Goal: Task Accomplishment & Management: Manage account settings

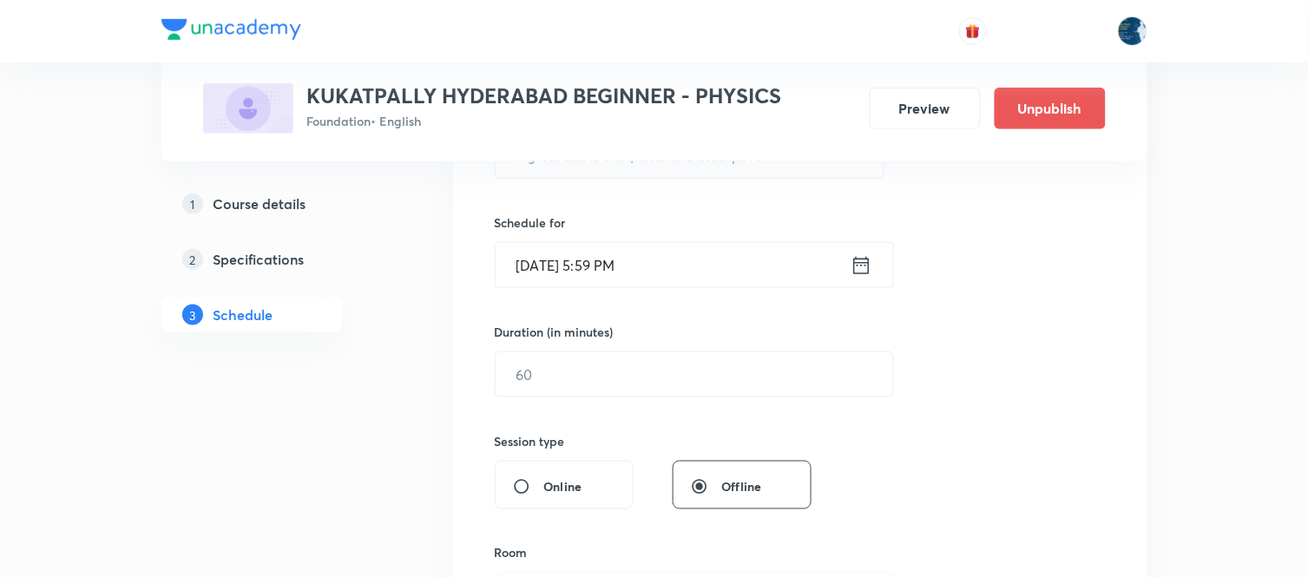
scroll to position [482, 0]
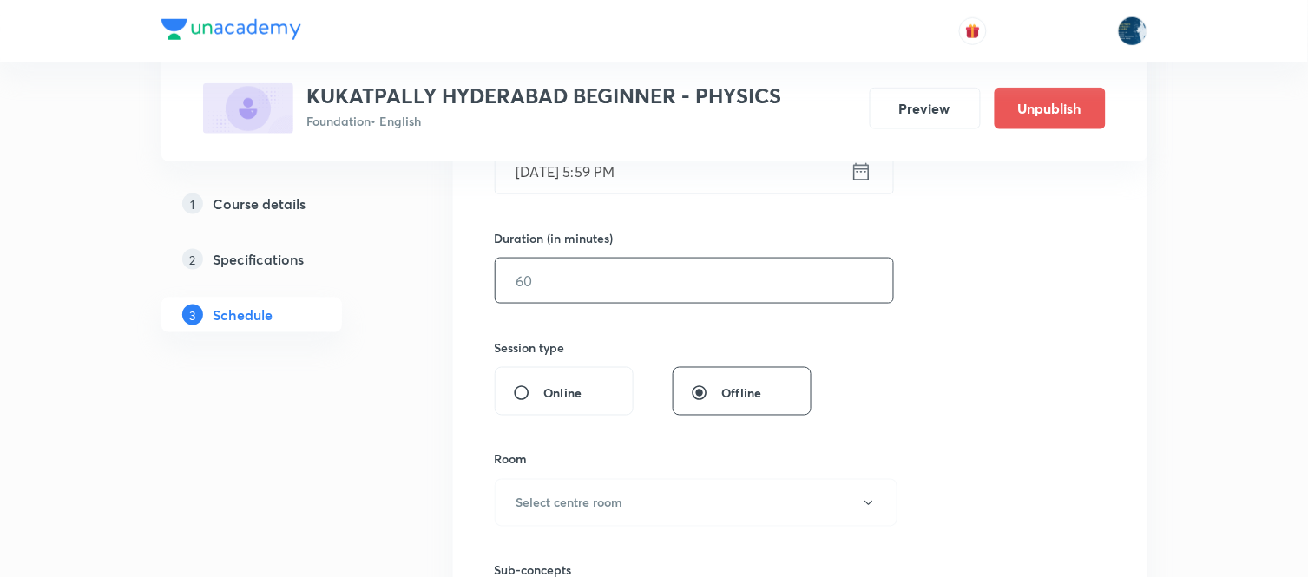
click at [536, 287] on input "text" at bounding box center [695, 281] width 398 height 44
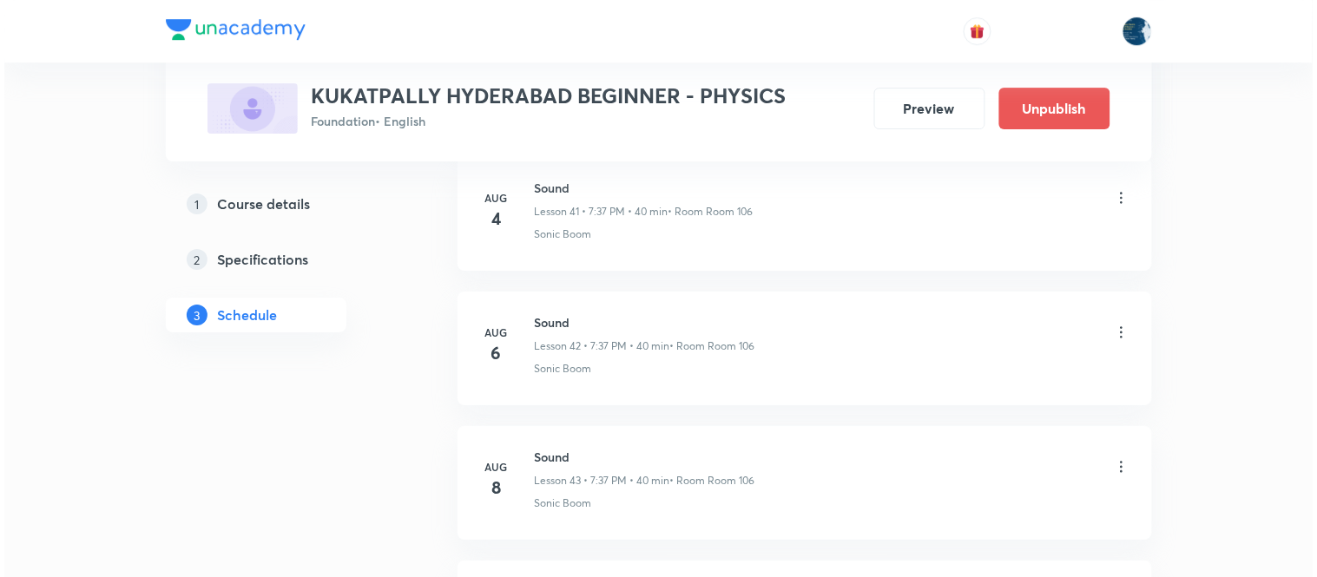
scroll to position [8224, 0]
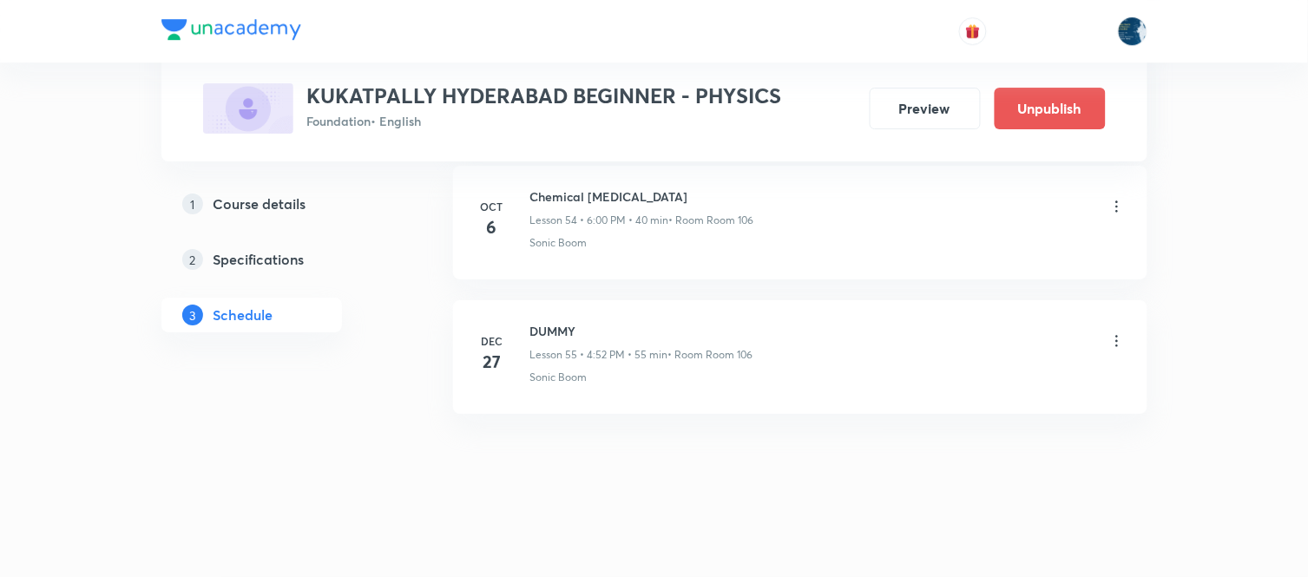
click at [1113, 204] on icon at bounding box center [1117, 206] width 17 height 17
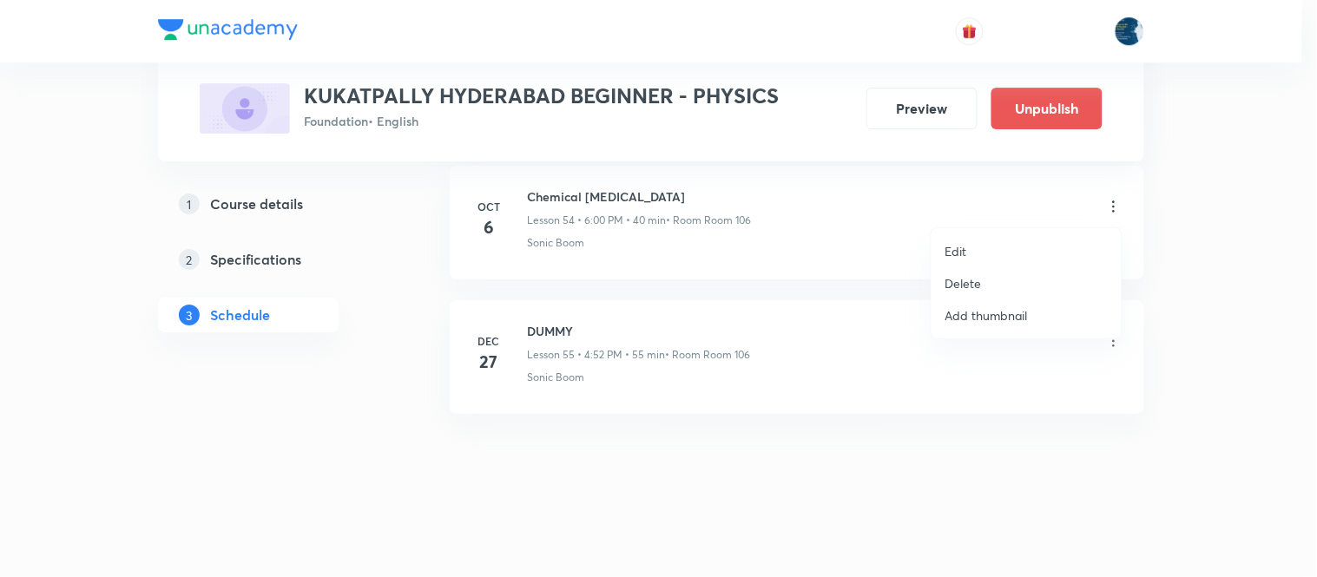
click at [985, 247] on li "Edit" at bounding box center [1027, 251] width 190 height 32
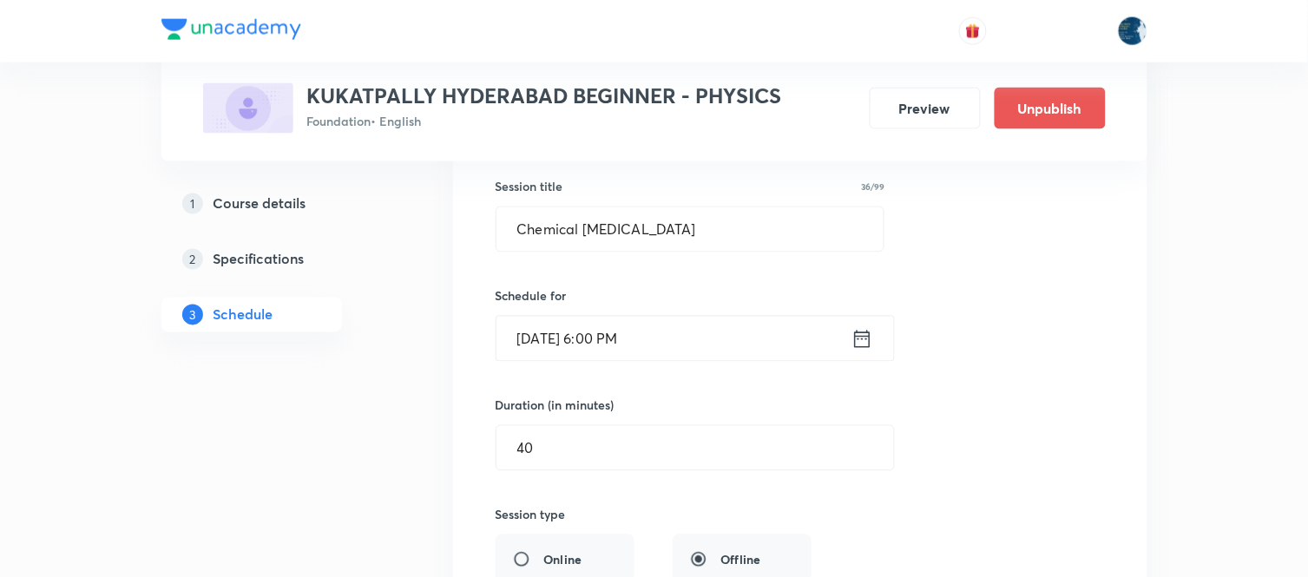
scroll to position [7419, 0]
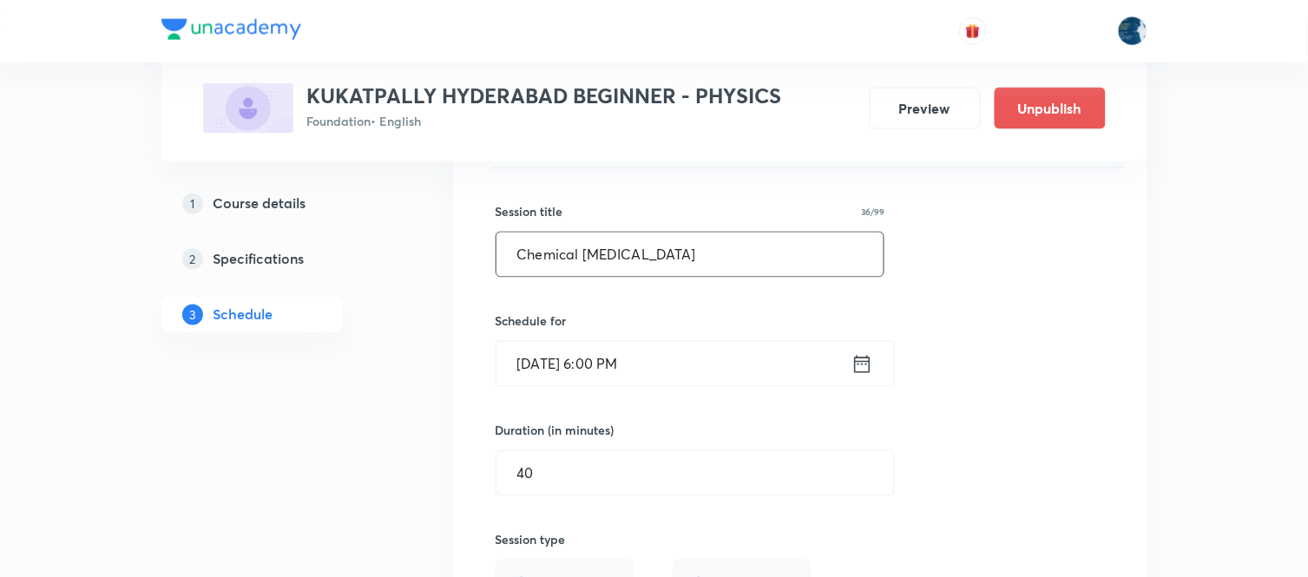
drag, startPoint x: 782, startPoint y: 262, endPoint x: 169, endPoint y: 238, distance: 613.5
type input "l"
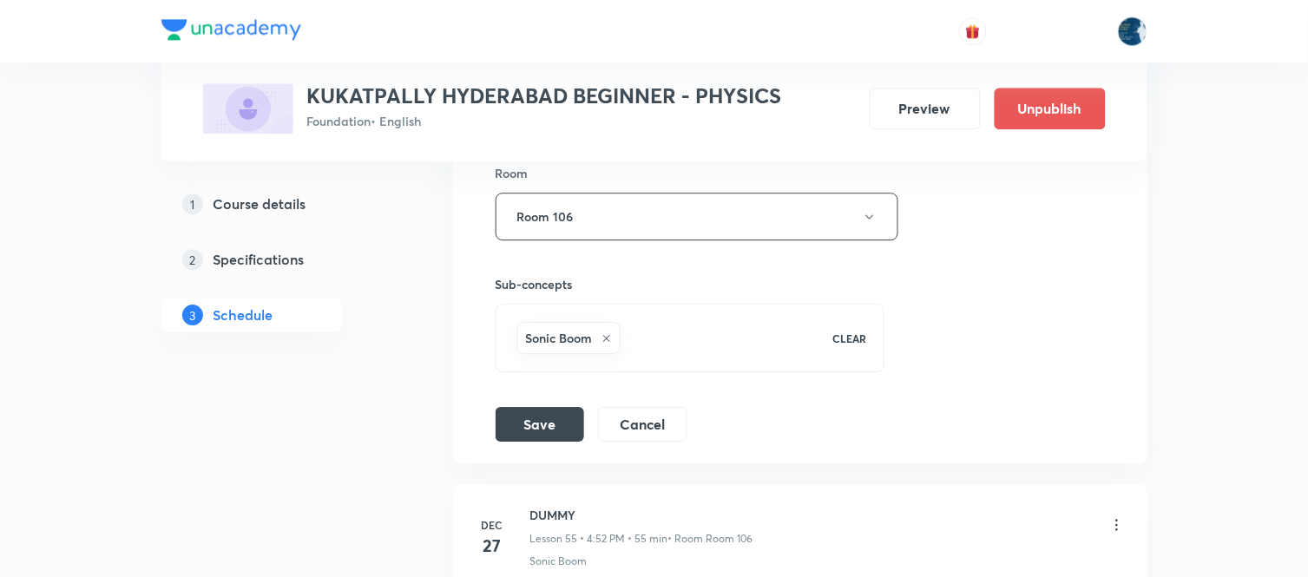
scroll to position [8095, 0]
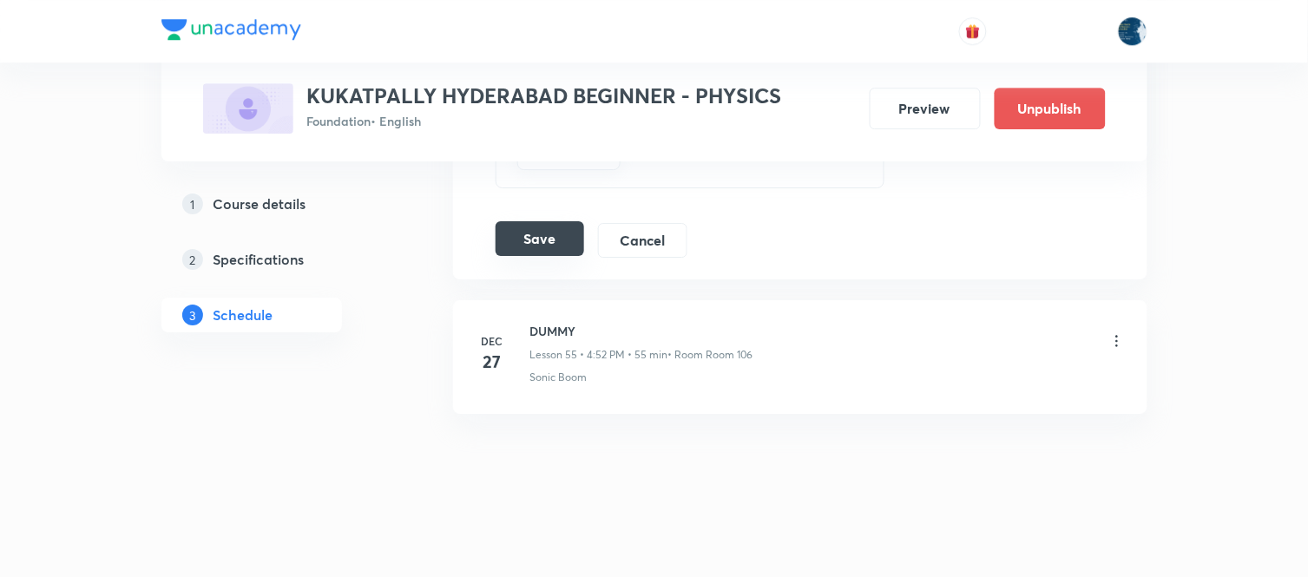
type input "Light"
click at [549, 246] on button "Save" at bounding box center [540, 238] width 89 height 35
